Goal: Browse casually: Explore the website without a specific task or goal

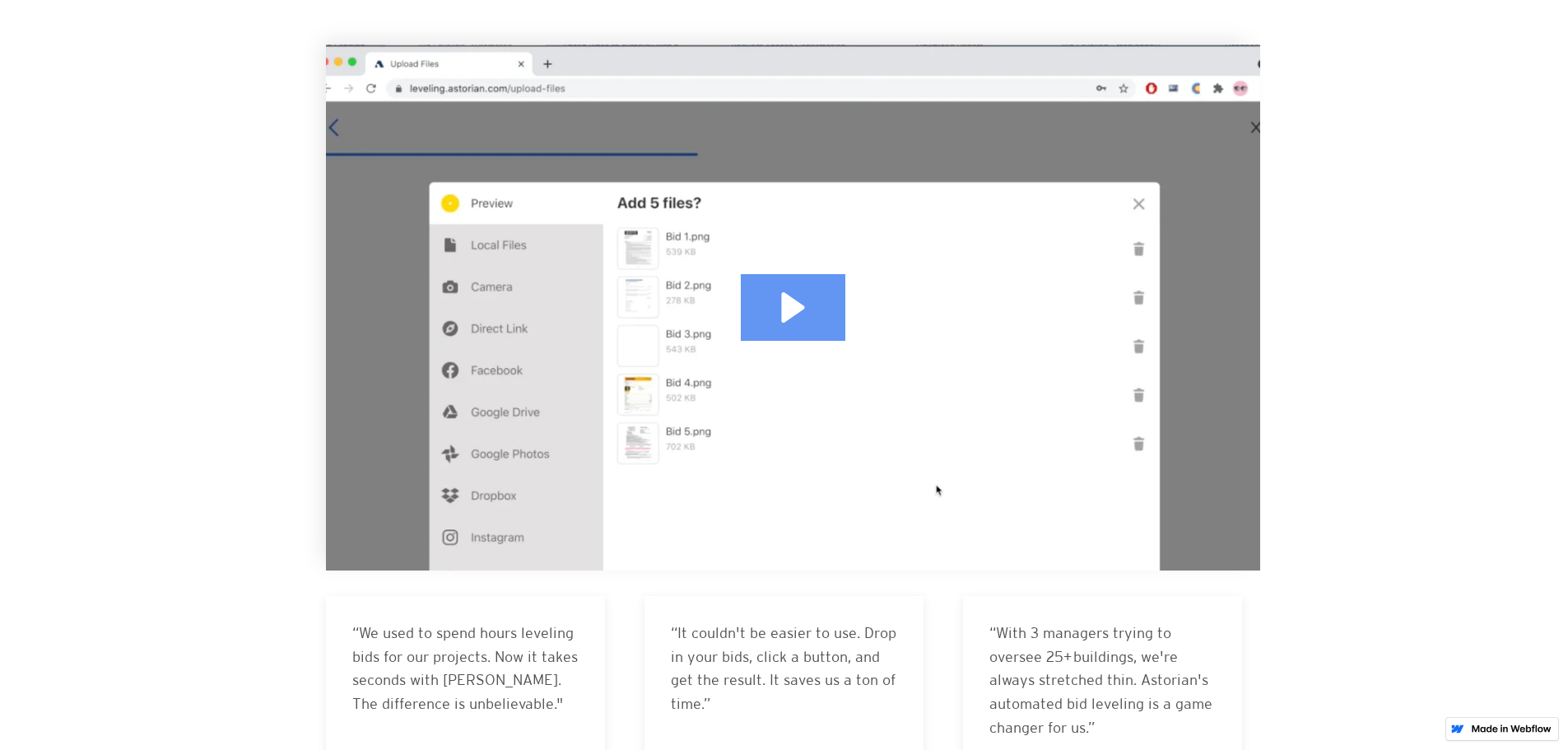
scroll to position [384, 0]
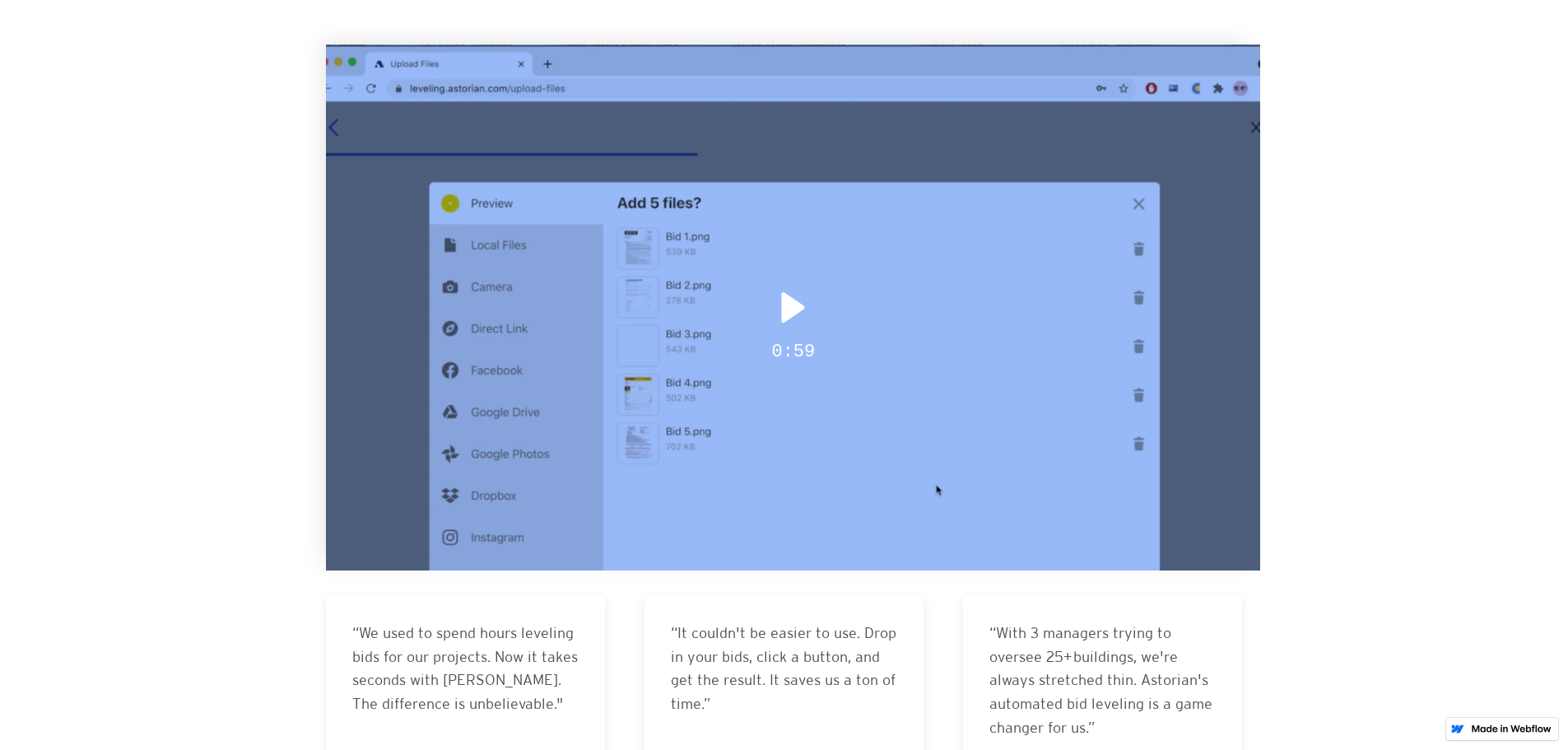
click at [775, 303] on div "Play" at bounding box center [793, 308] width 105 height 67
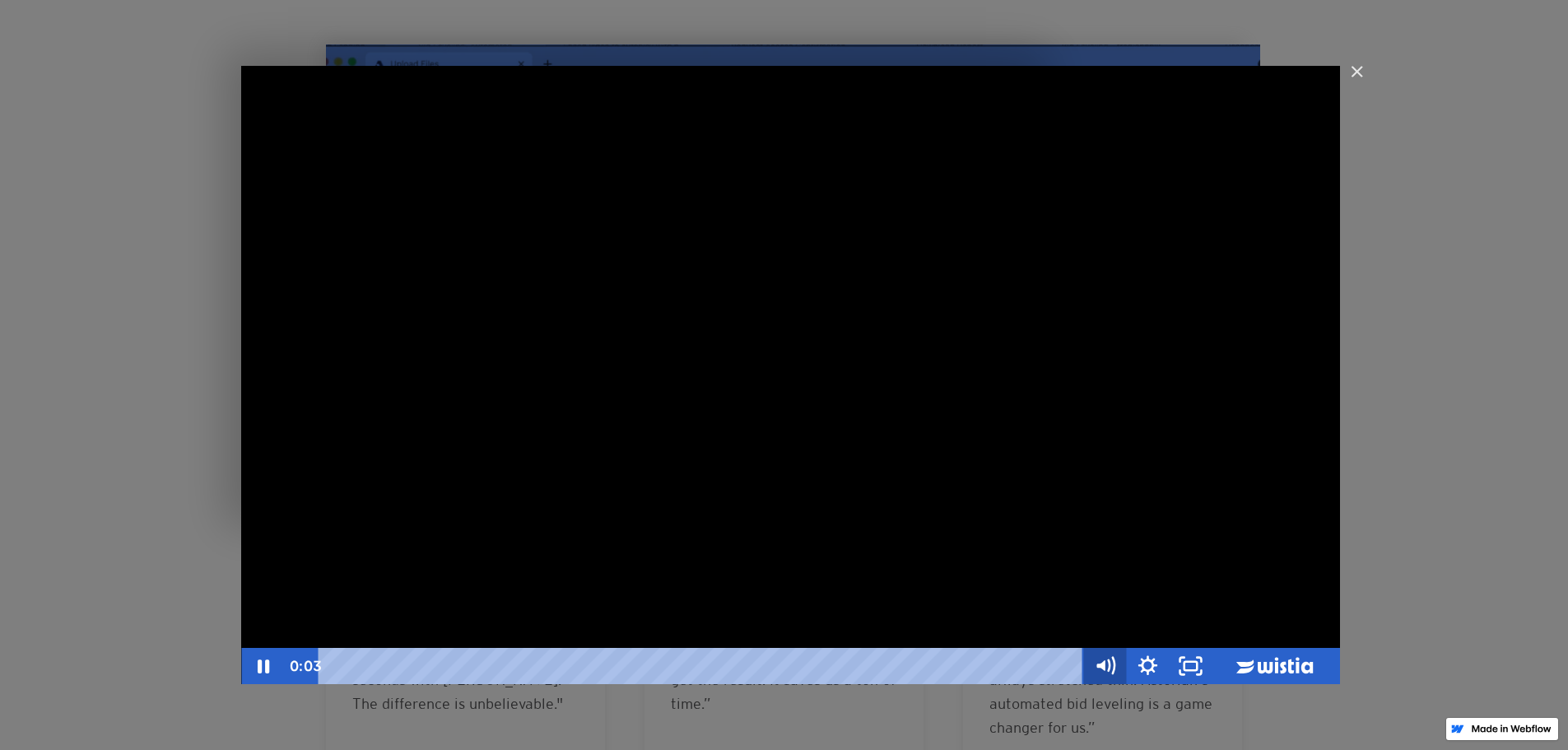
click at [1103, 663] on icon "Mute" at bounding box center [1101, 665] width 8 height 11
click at [1103, 663] on icon "Unmute" at bounding box center [1102, 665] width 8 height 11
click at [776, 362] on div "Bid Leveling" at bounding box center [790, 375] width 1099 height 618
click at [815, 354] on div "Bid Leveling" at bounding box center [790, 375] width 1099 height 618
drag, startPoint x: 1106, startPoint y: 589, endPoint x: 1111, endPoint y: 615, distance: 26.5
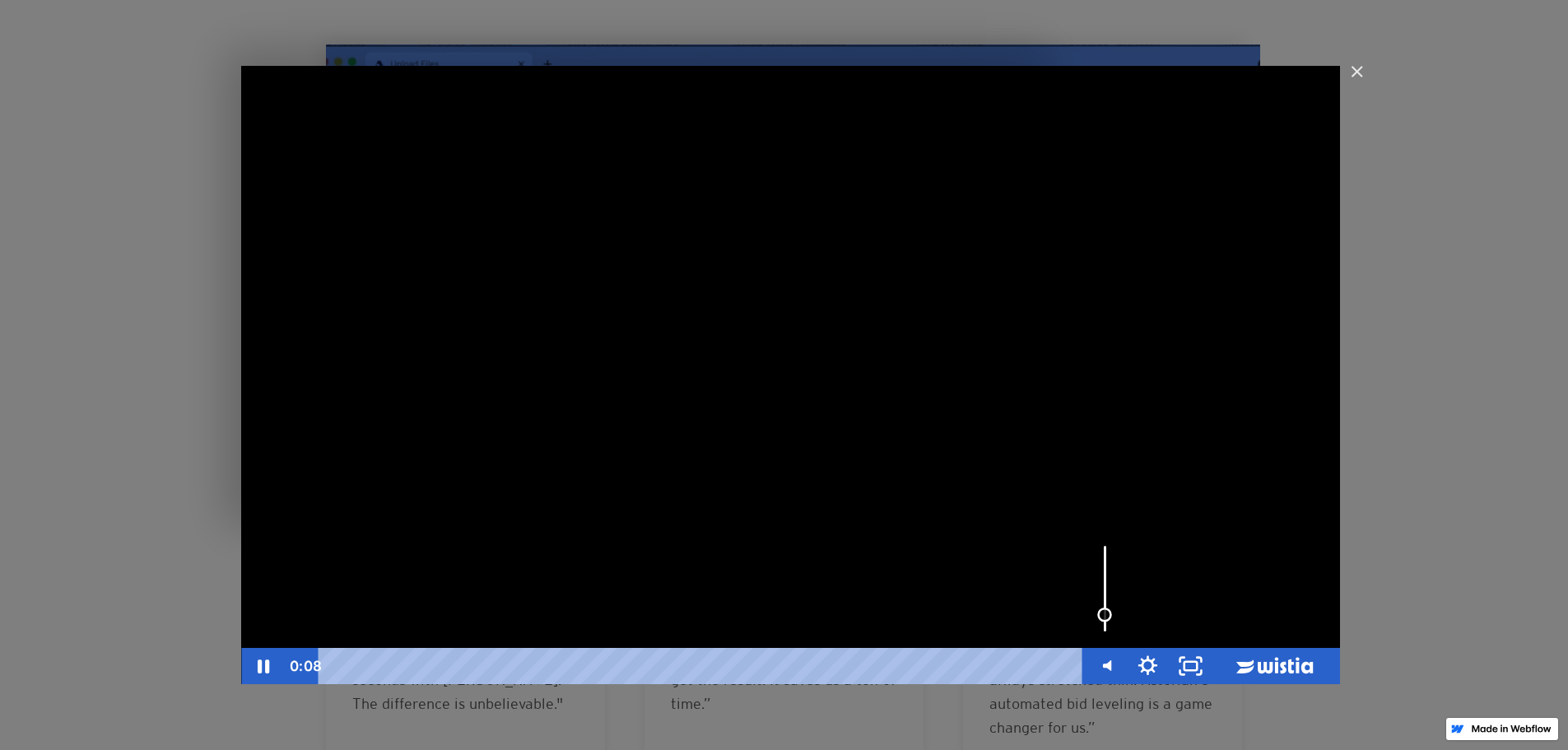
click at [1111, 615] on div "Volume" at bounding box center [1104, 589] width 43 height 118
click at [749, 416] on div "Bid Leveling" at bounding box center [790, 375] width 1099 height 618
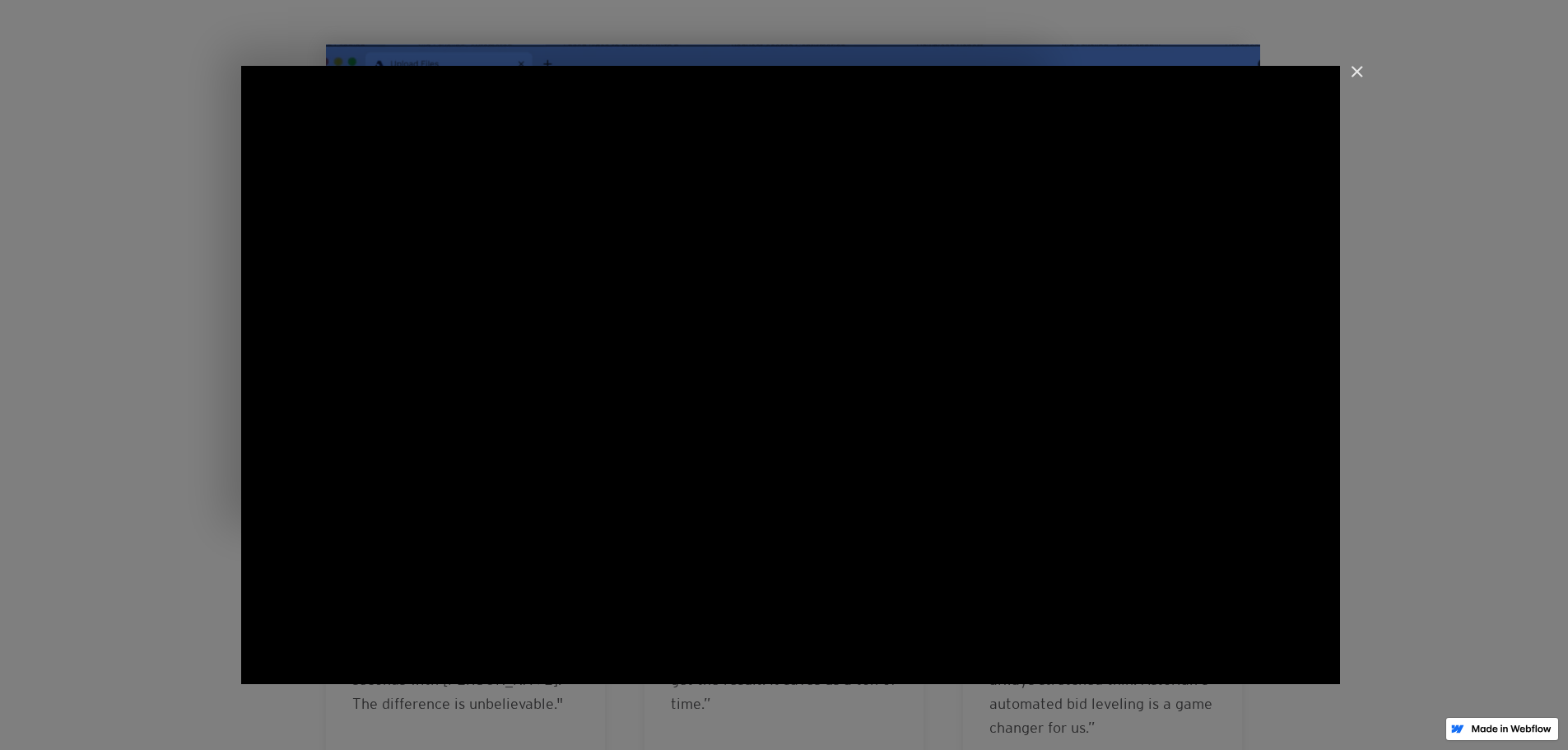
click at [746, 462] on div "Bid Leveling" at bounding box center [790, 375] width 1099 height 618
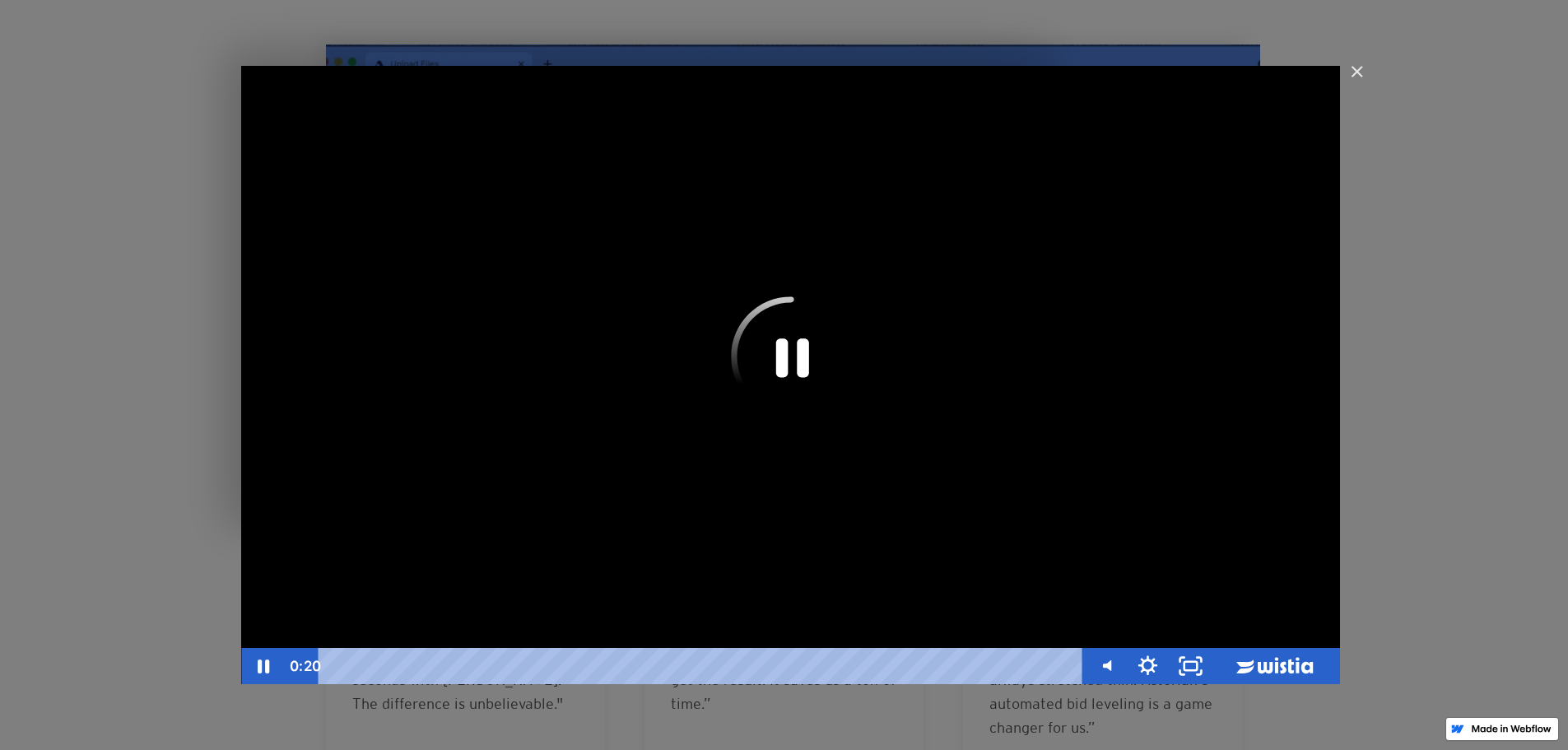
click at [873, 415] on div "Bid Leveling" at bounding box center [790, 375] width 1099 height 618
click at [1019, 373] on div "Bid Leveling" at bounding box center [790, 375] width 1099 height 618
click at [974, 322] on div "Bid Leveling" at bounding box center [790, 375] width 1099 height 618
click at [946, 370] on div "Bid Leveling" at bounding box center [790, 375] width 1099 height 618
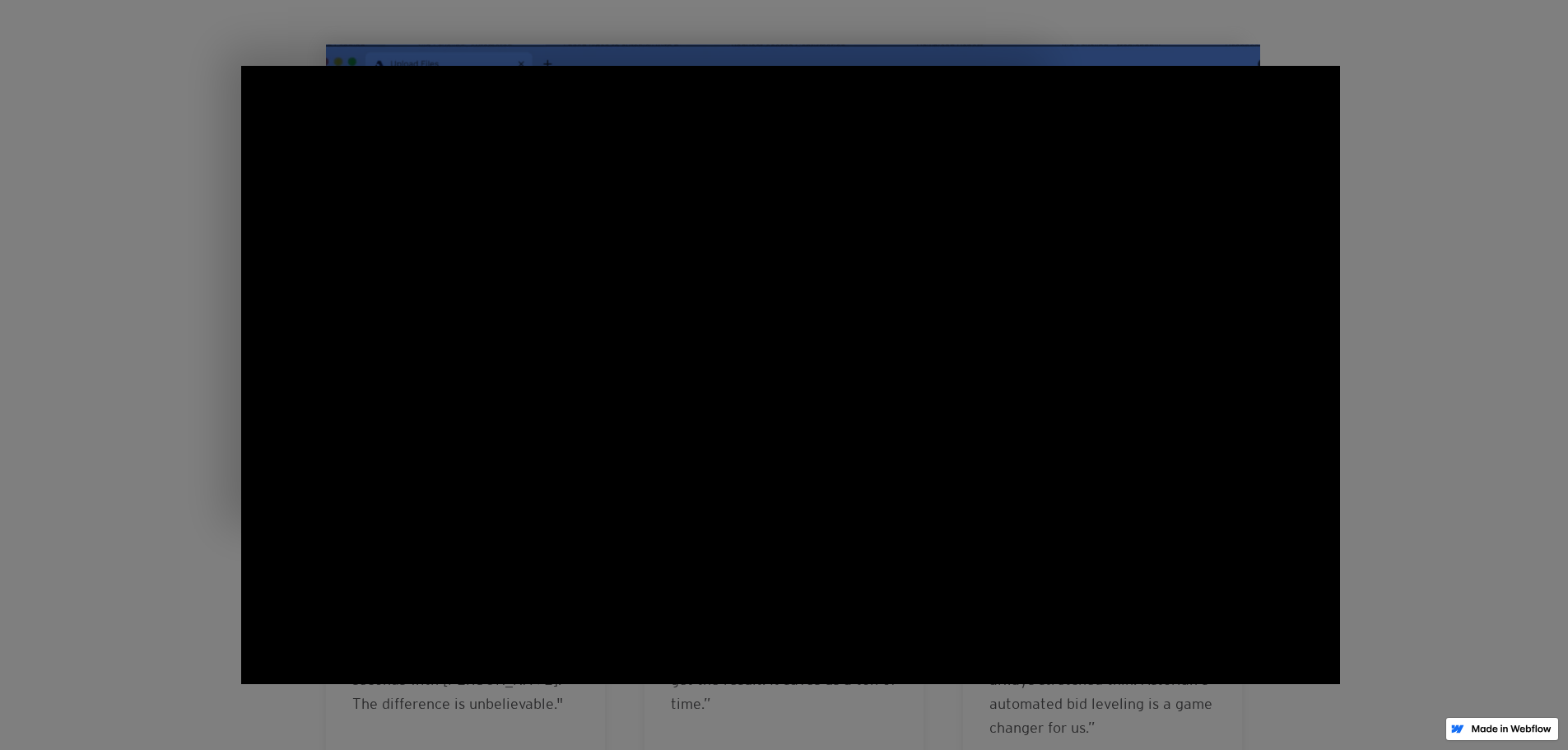
click at [92, 309] on div at bounding box center [790, 671] width 1581 height 2111
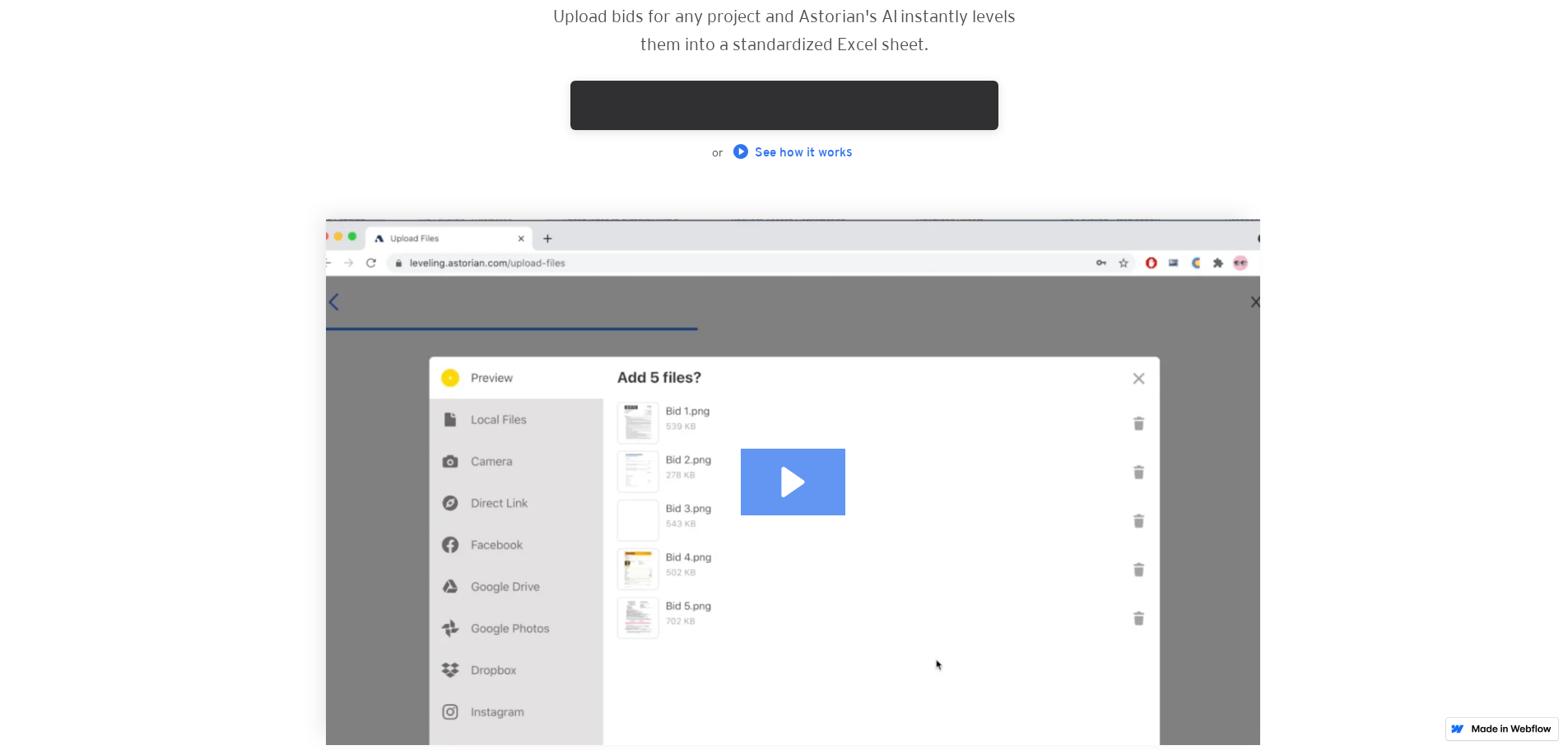
scroll to position [0, 0]
